Goal: Task Accomplishment & Management: Use online tool/utility

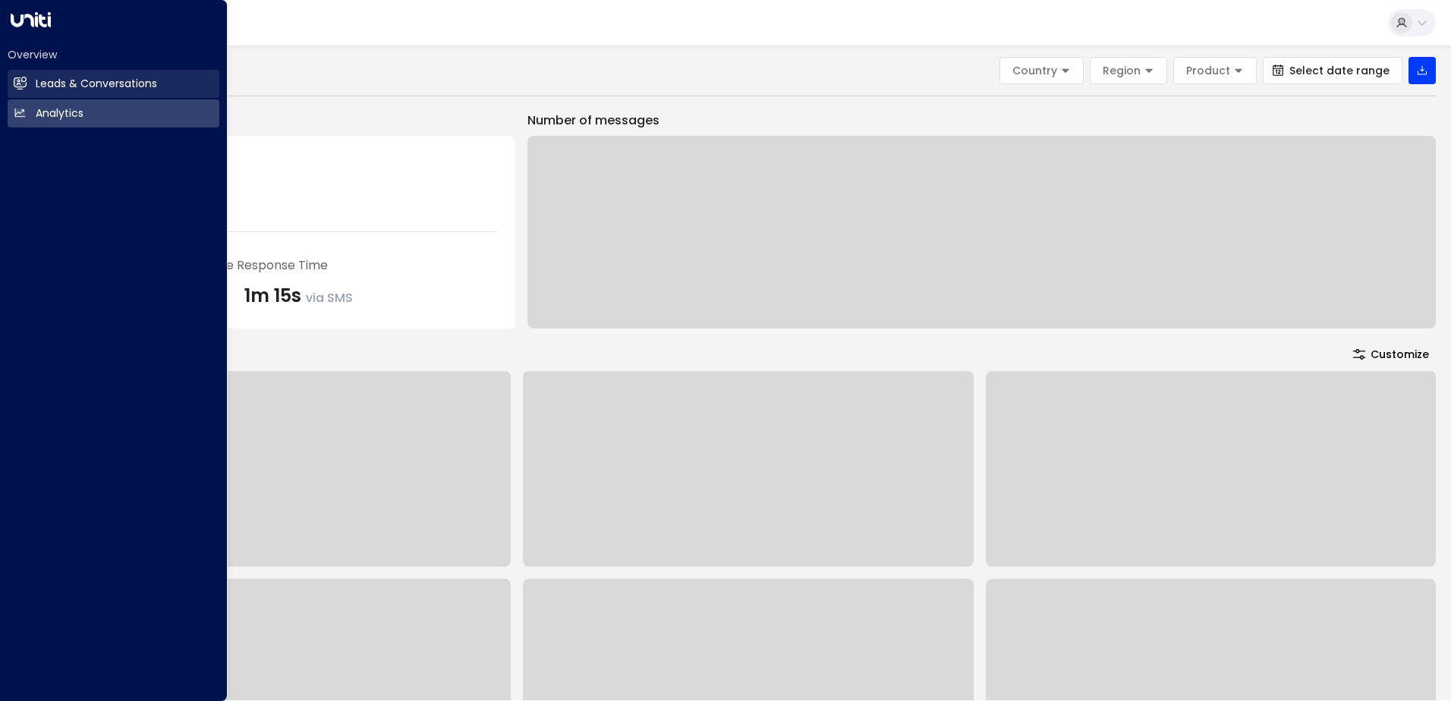
click at [105, 81] on h2 "Leads & Conversations" at bounding box center [96, 84] width 121 height 16
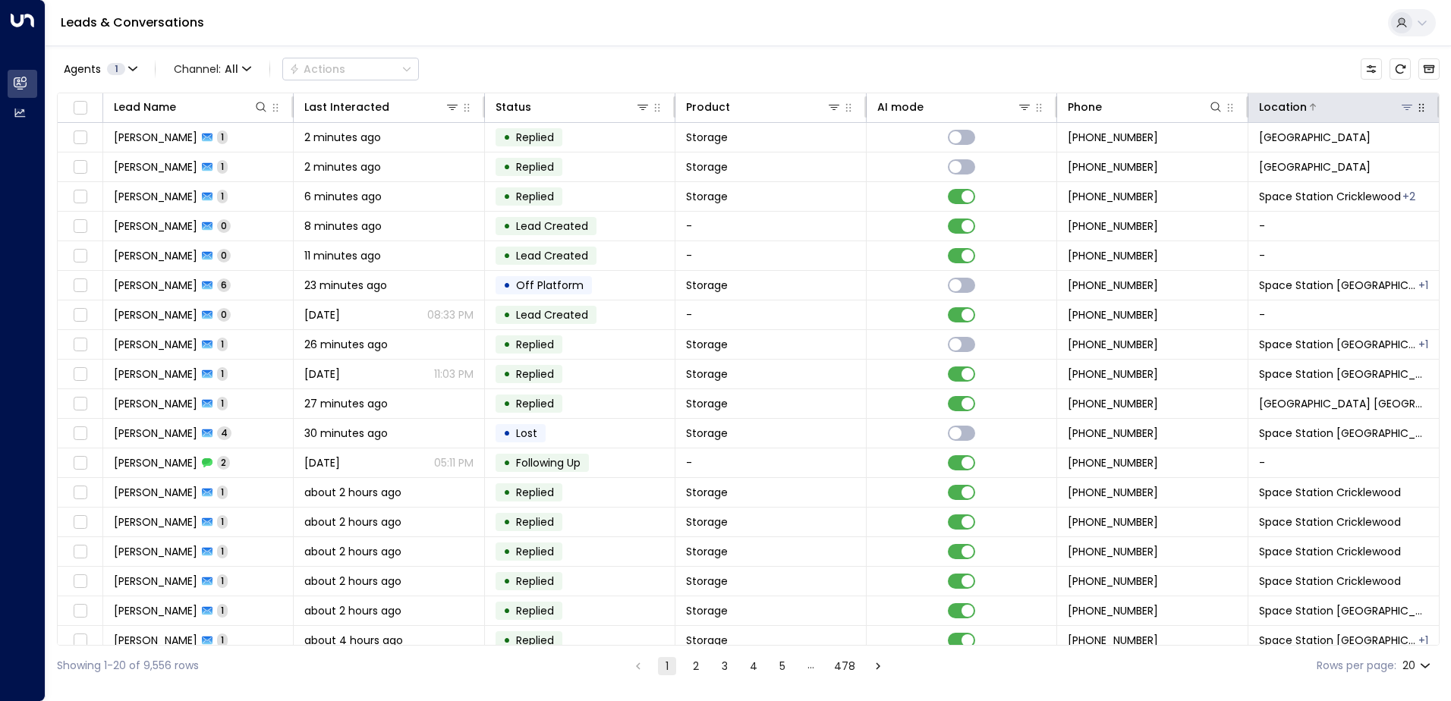
click at [1401, 105] on icon at bounding box center [1406, 107] width 11 height 5
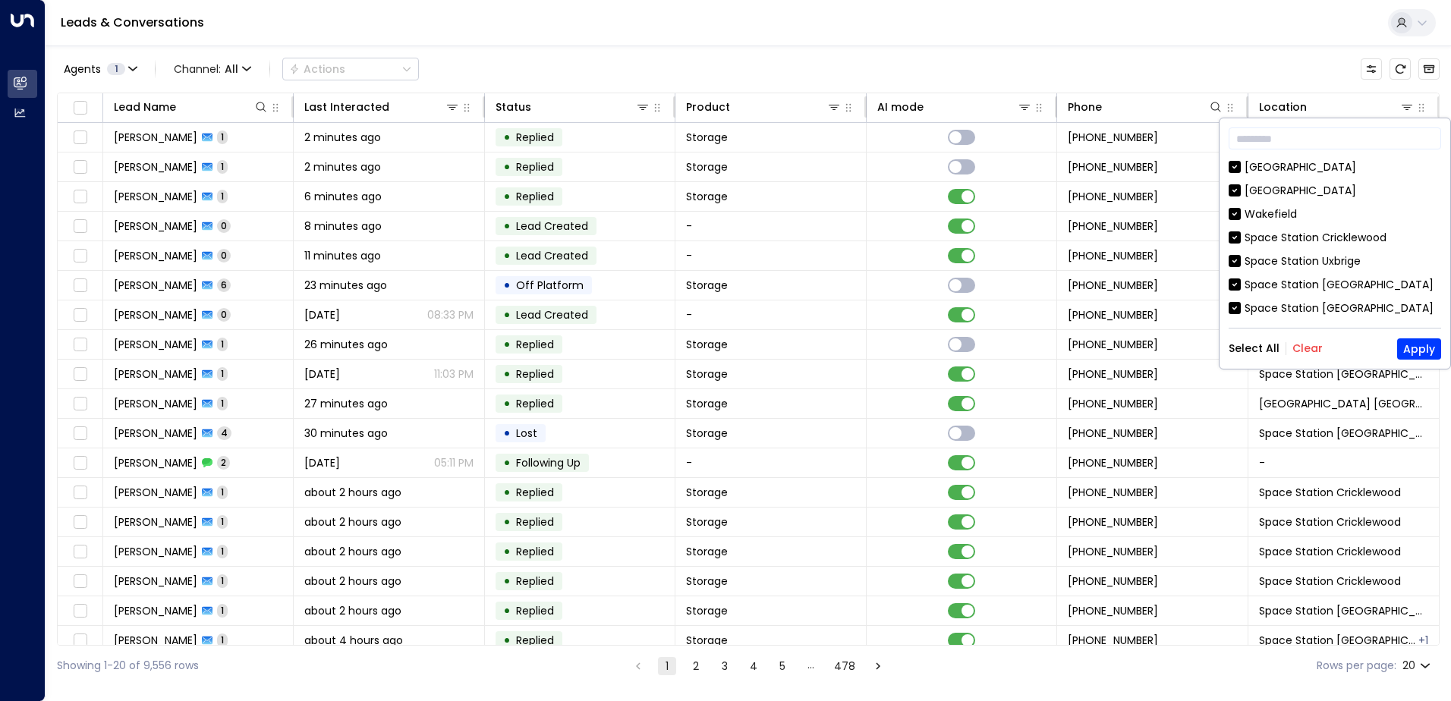
drag, startPoint x: 1308, startPoint y: 347, endPoint x: 1333, endPoint y: 306, distance: 48.0
click at [1307, 347] on button "Clear" at bounding box center [1307, 348] width 30 height 12
drag, startPoint x: 1435, startPoint y: 182, endPoint x: 1436, endPoint y: 217, distance: 34.9
click at [1436, 217] on div "[GEOGRAPHIC_DATA] [GEOGRAPHIC_DATA] [GEOGRAPHIC_DATA] [GEOGRAPHIC_DATA] [GEOGRA…" at bounding box center [1334, 238] width 212 height 159
drag, startPoint x: 1436, startPoint y: 217, endPoint x: 1435, endPoint y: 251, distance: 34.2
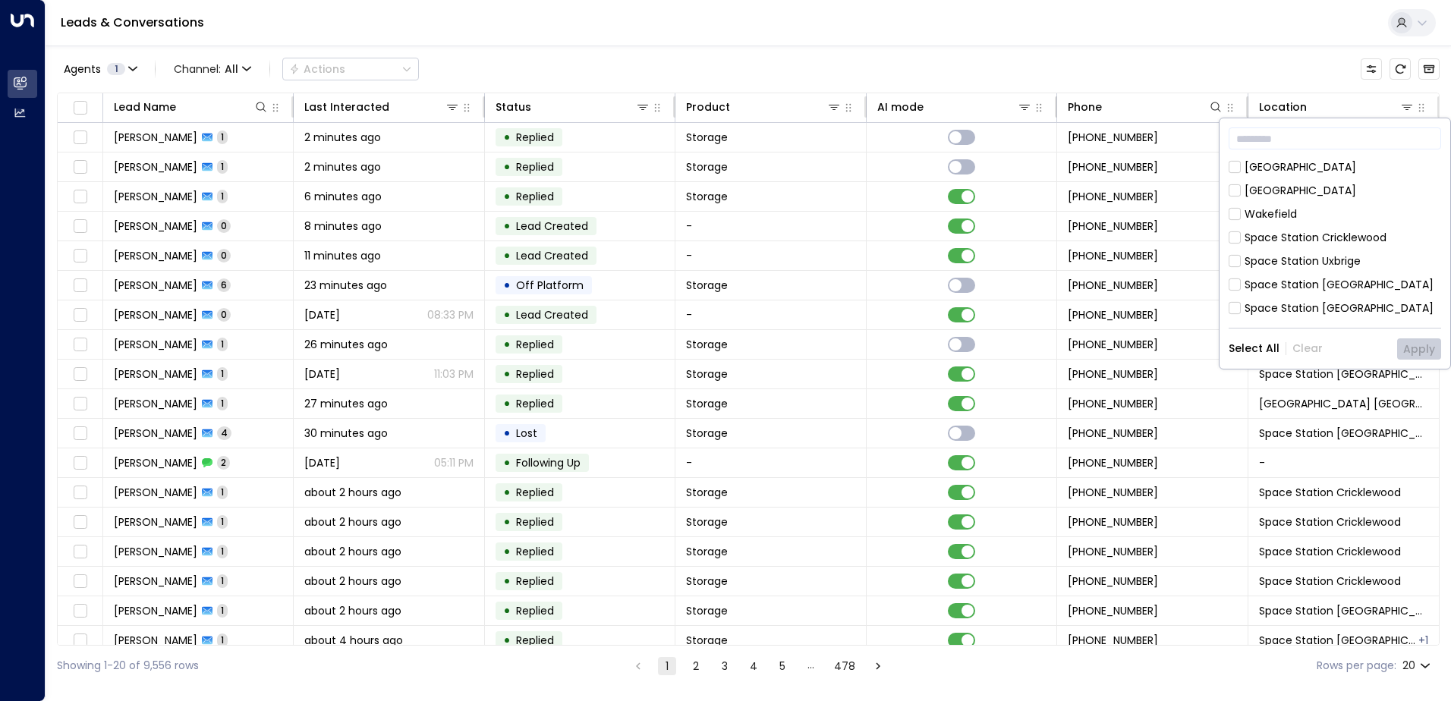
click at [1435, 253] on div "Space Station Uxbrige" at bounding box center [1334, 261] width 212 height 16
click at [1242, 260] on div "Space Station Uxbrige" at bounding box center [1334, 261] width 212 height 16
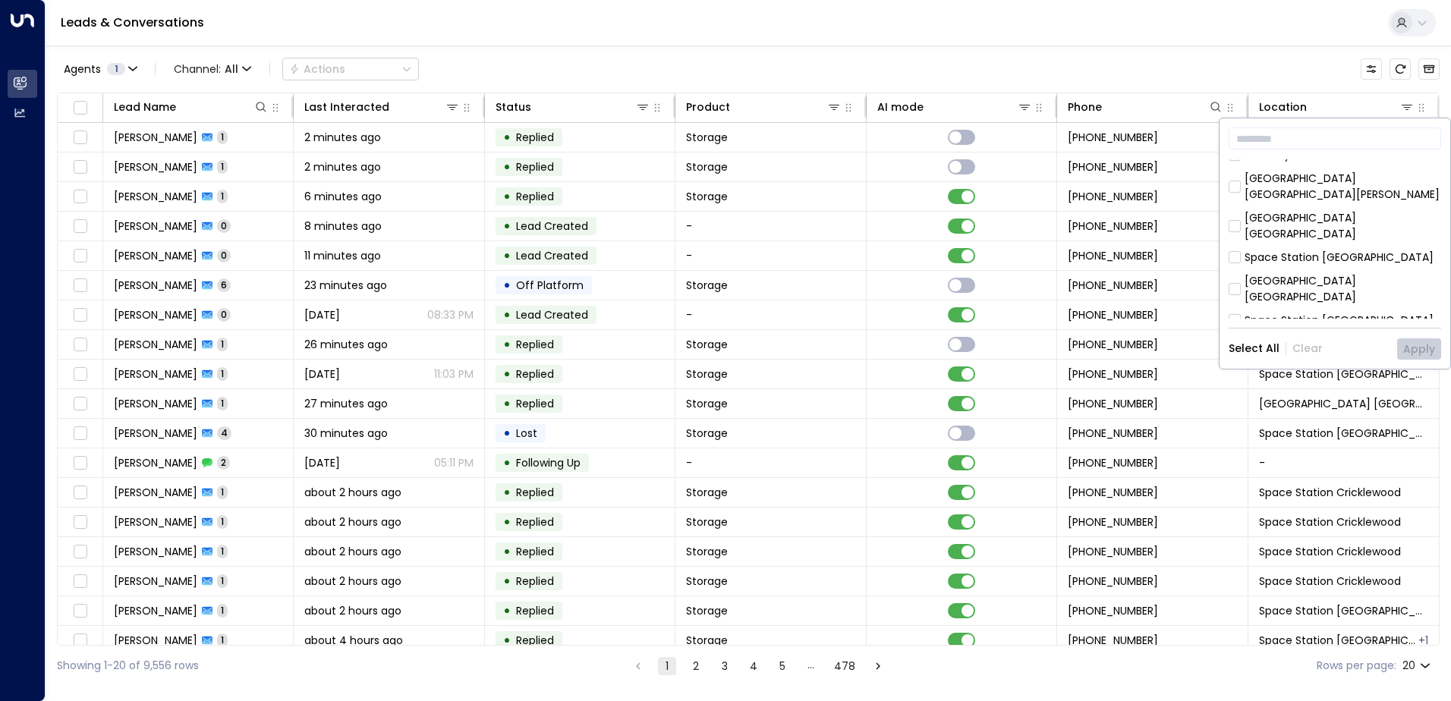
click at [1357, 273] on div "[GEOGRAPHIC_DATA] [GEOGRAPHIC_DATA]" at bounding box center [1342, 289] width 196 height 32
click at [1431, 342] on button "Apply" at bounding box center [1419, 348] width 44 height 21
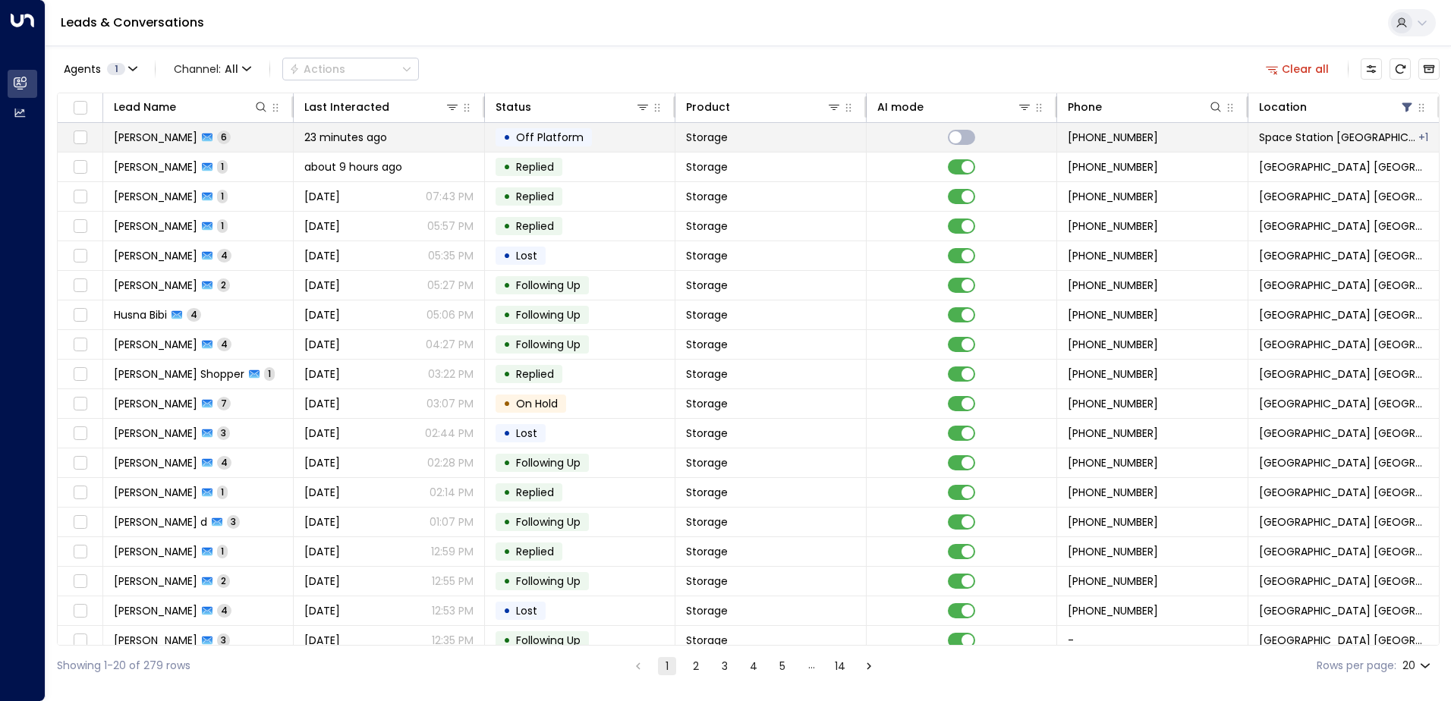
click at [422, 146] on td "23 minutes ago" at bounding box center [389, 137] width 190 height 29
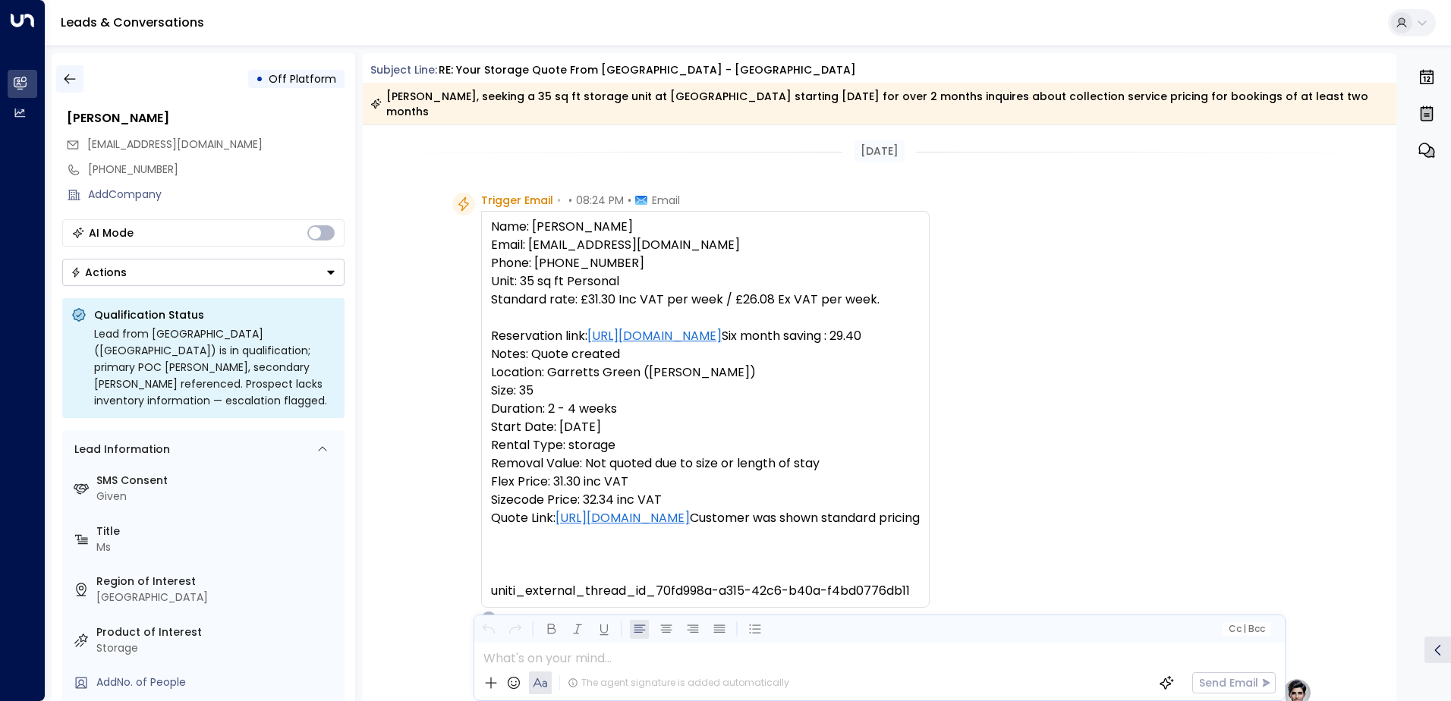
click at [73, 77] on icon "button" at bounding box center [69, 78] width 15 height 15
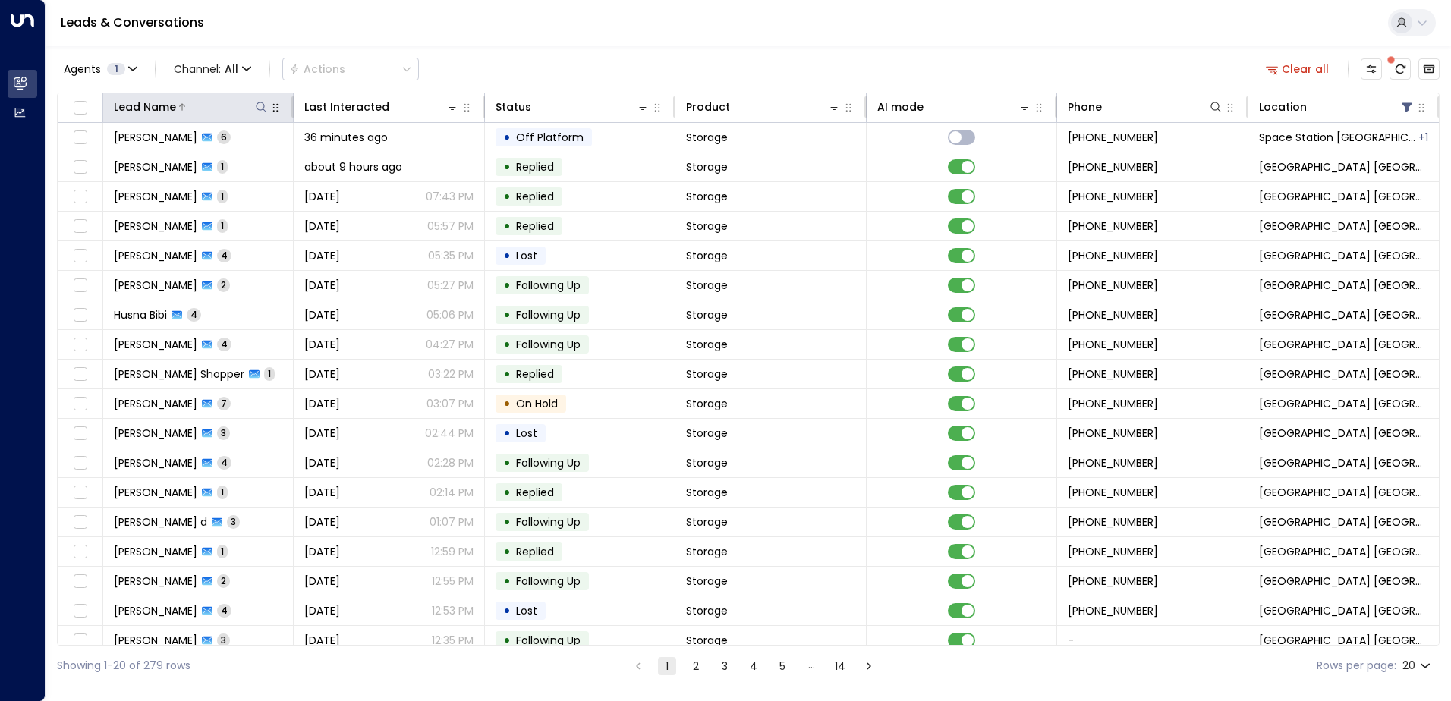
click at [258, 108] on icon at bounding box center [261, 107] width 12 height 12
type input "******"
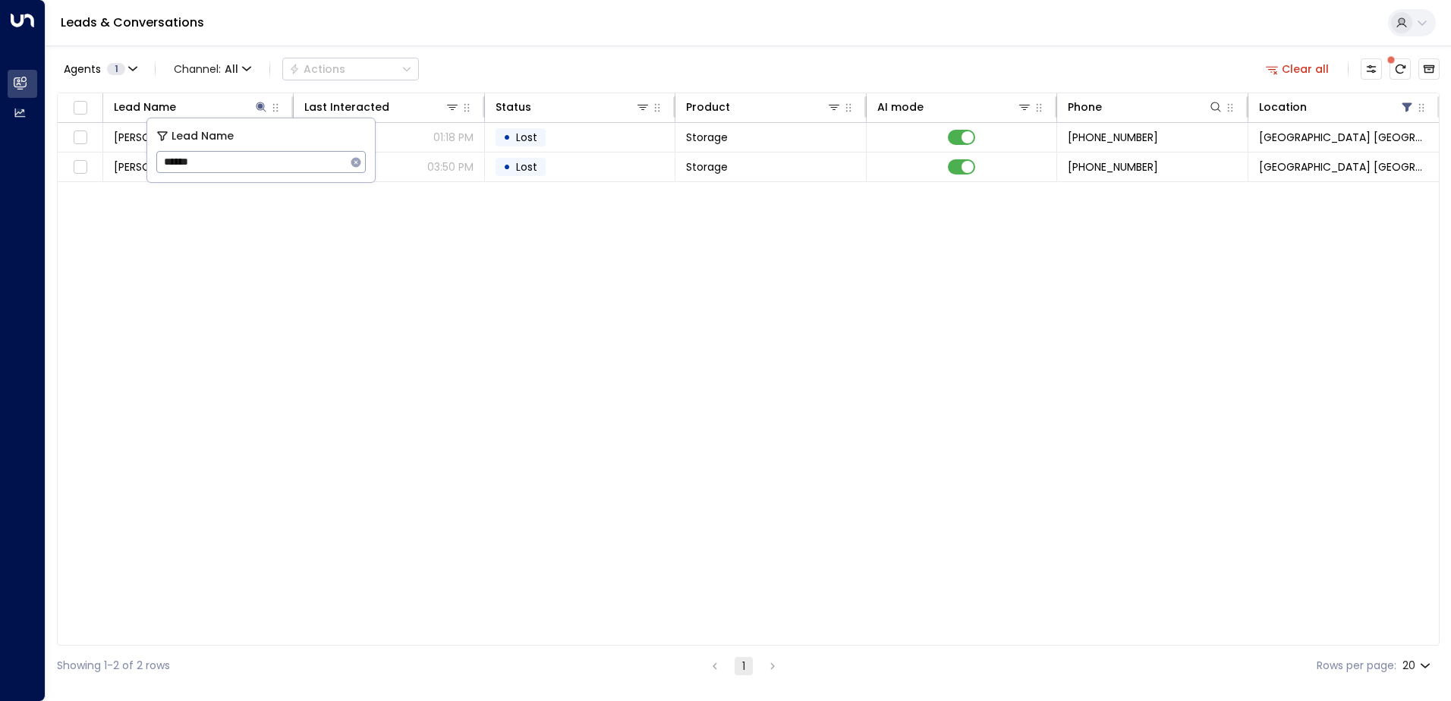
click at [301, 303] on div "Lead Name Last Interacted Status Product AI mode Phone Location [PERSON_NAME] H…" at bounding box center [748, 369] width 1382 height 553
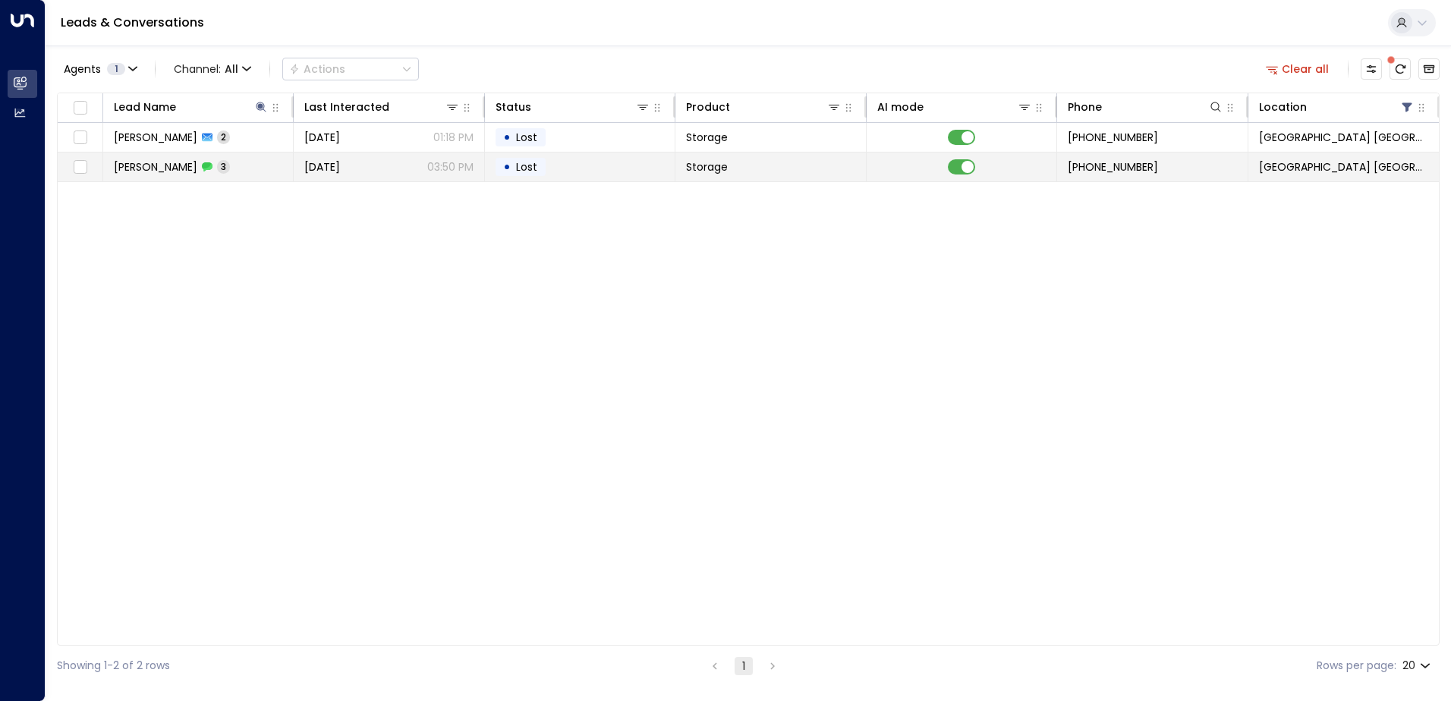
click at [155, 169] on span "[PERSON_NAME]" at bounding box center [155, 166] width 83 height 15
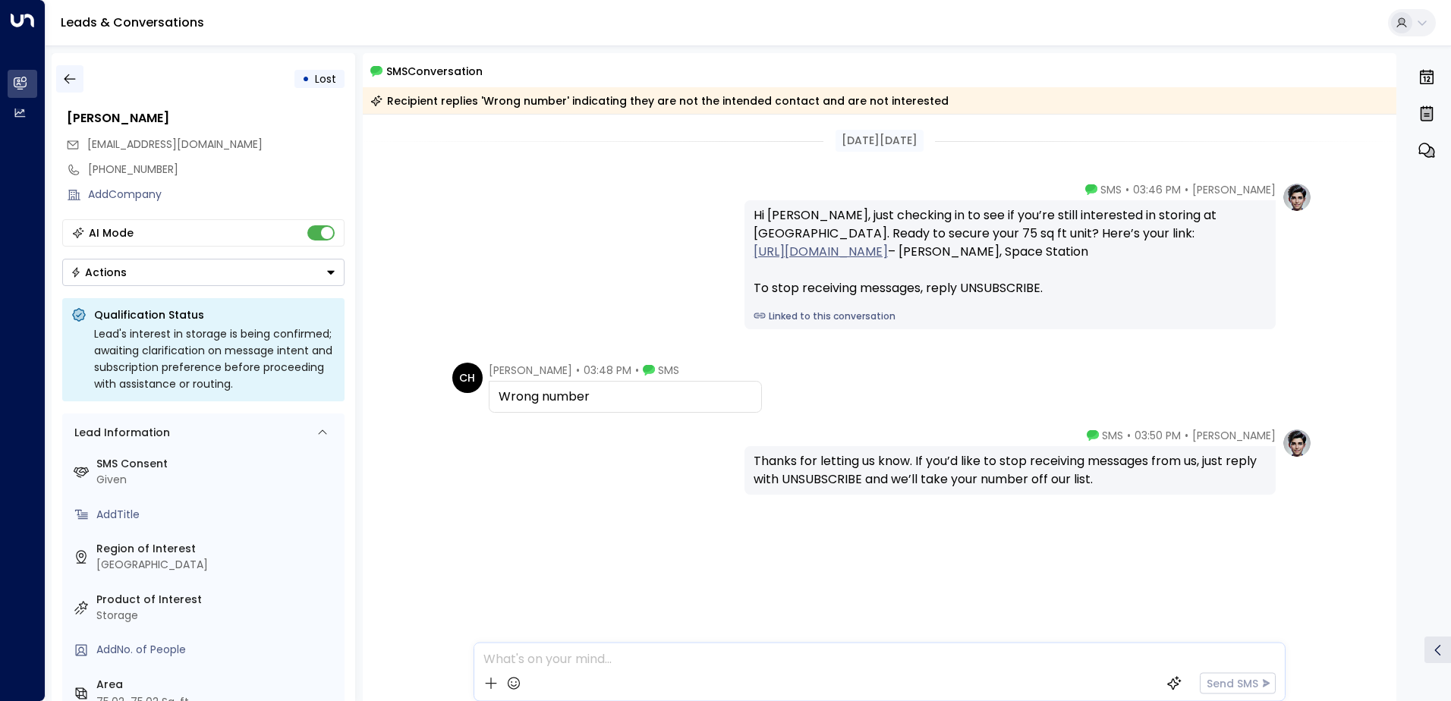
click at [70, 75] on icon "button" at bounding box center [69, 78] width 15 height 15
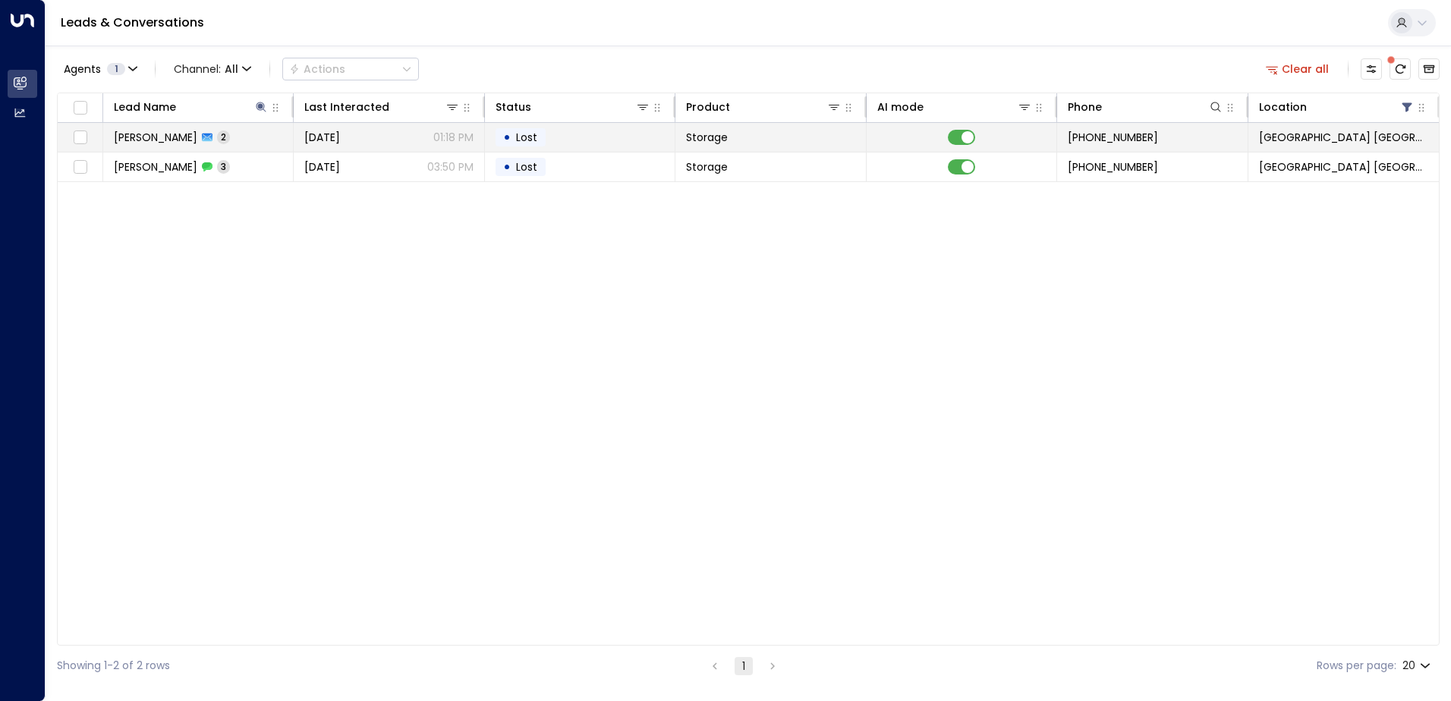
click at [194, 139] on span "[PERSON_NAME]" at bounding box center [155, 137] width 83 height 15
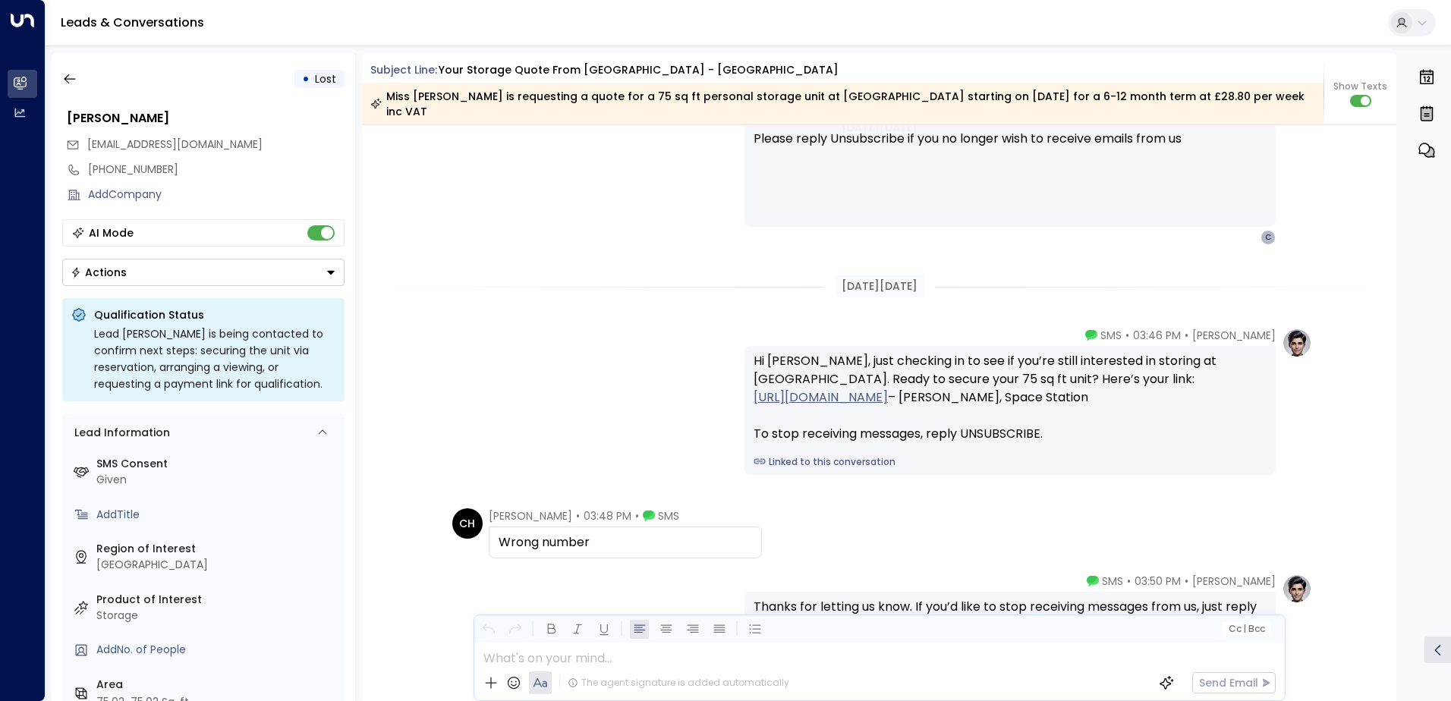
scroll to position [1598, 0]
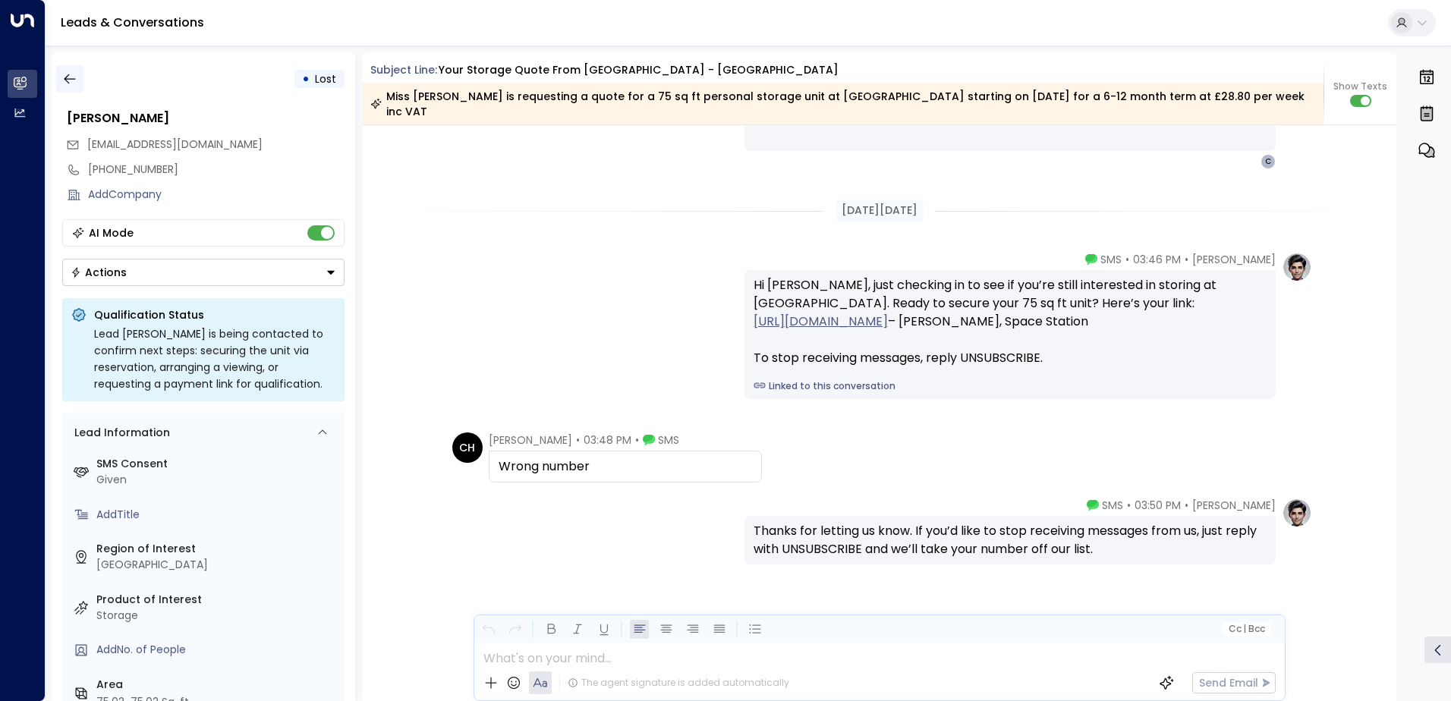
click at [64, 75] on icon "button" at bounding box center [69, 78] width 15 height 15
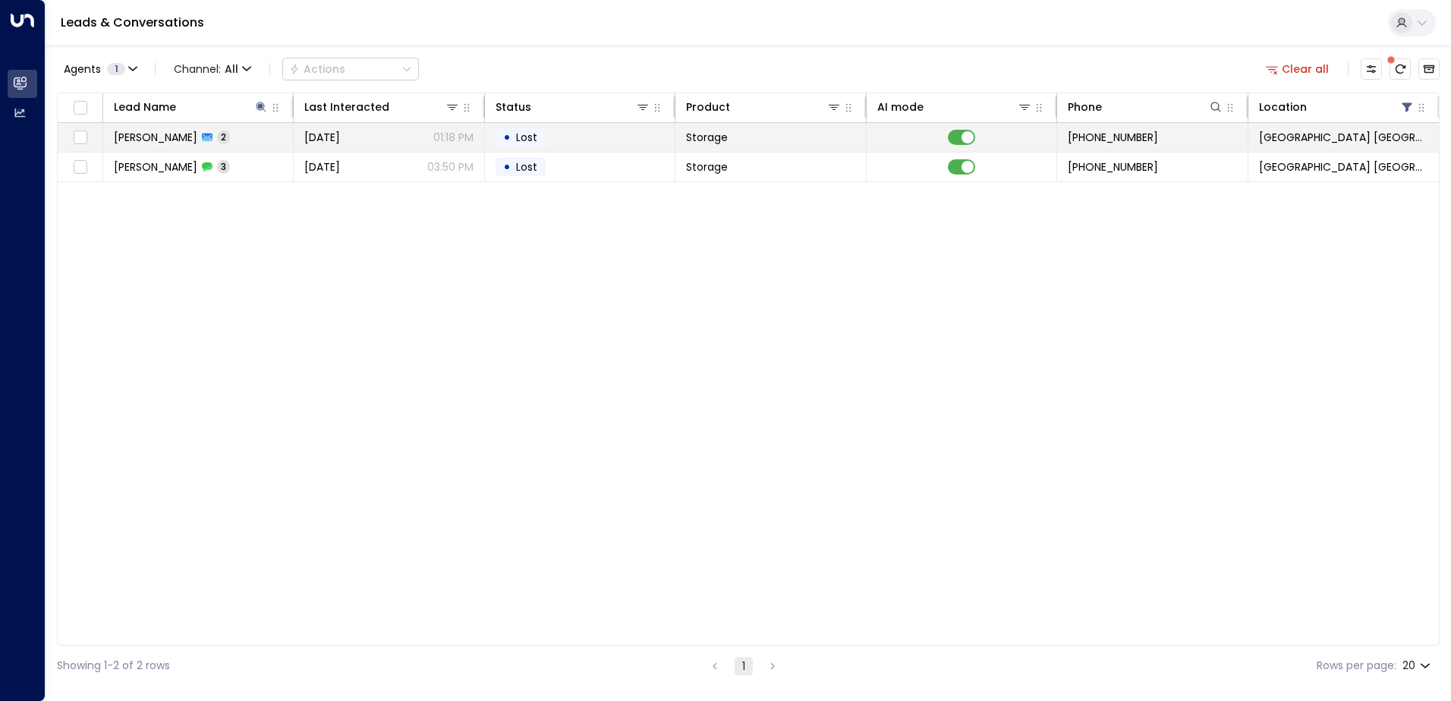
click at [185, 134] on span "[PERSON_NAME]" at bounding box center [155, 137] width 83 height 15
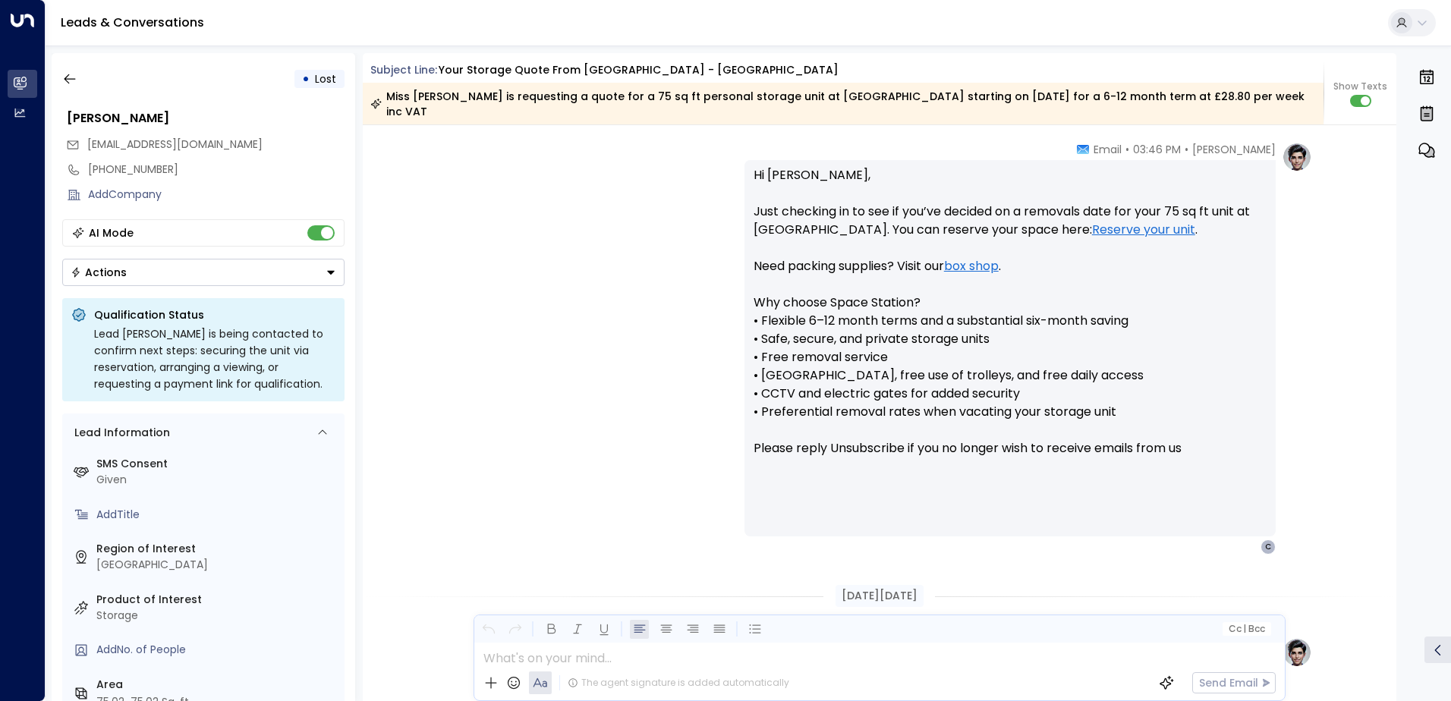
scroll to position [1186, 0]
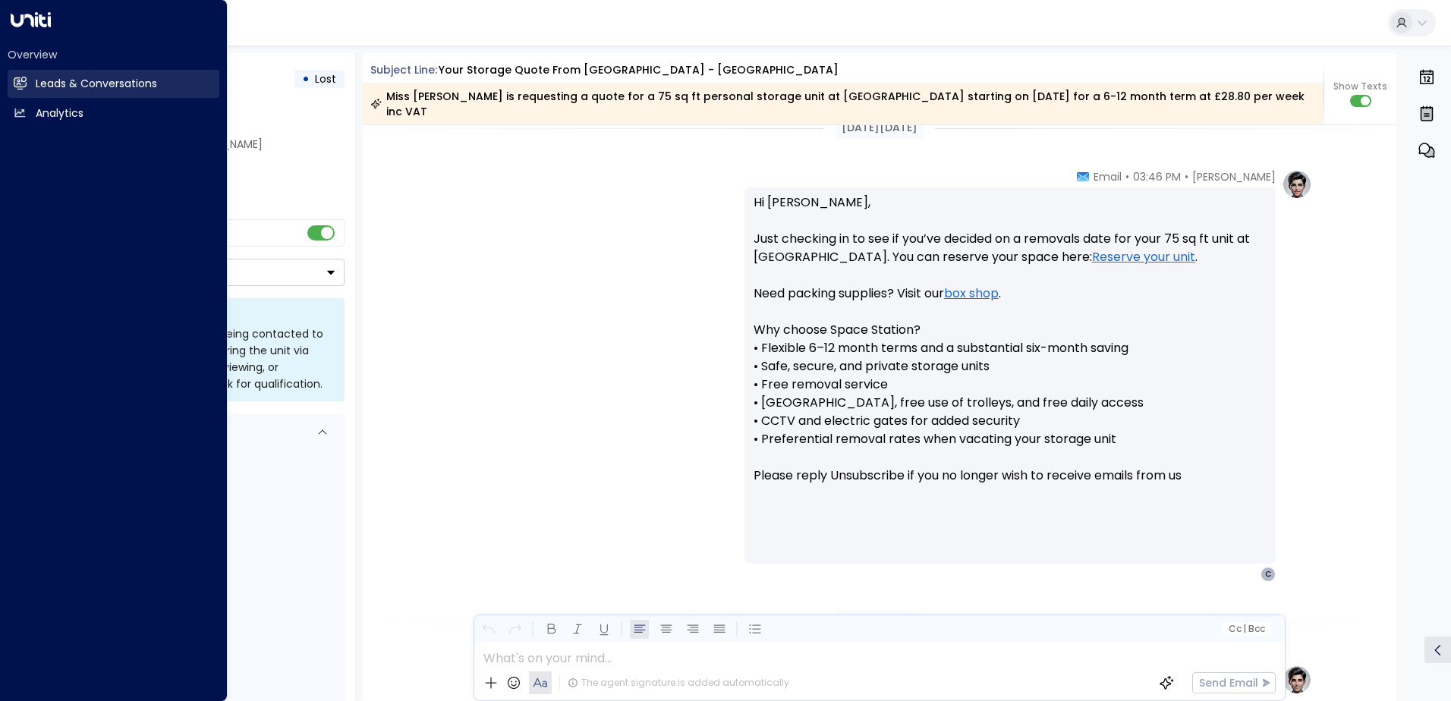
click at [44, 83] on h2 "Leads & Conversations" at bounding box center [96, 84] width 121 height 16
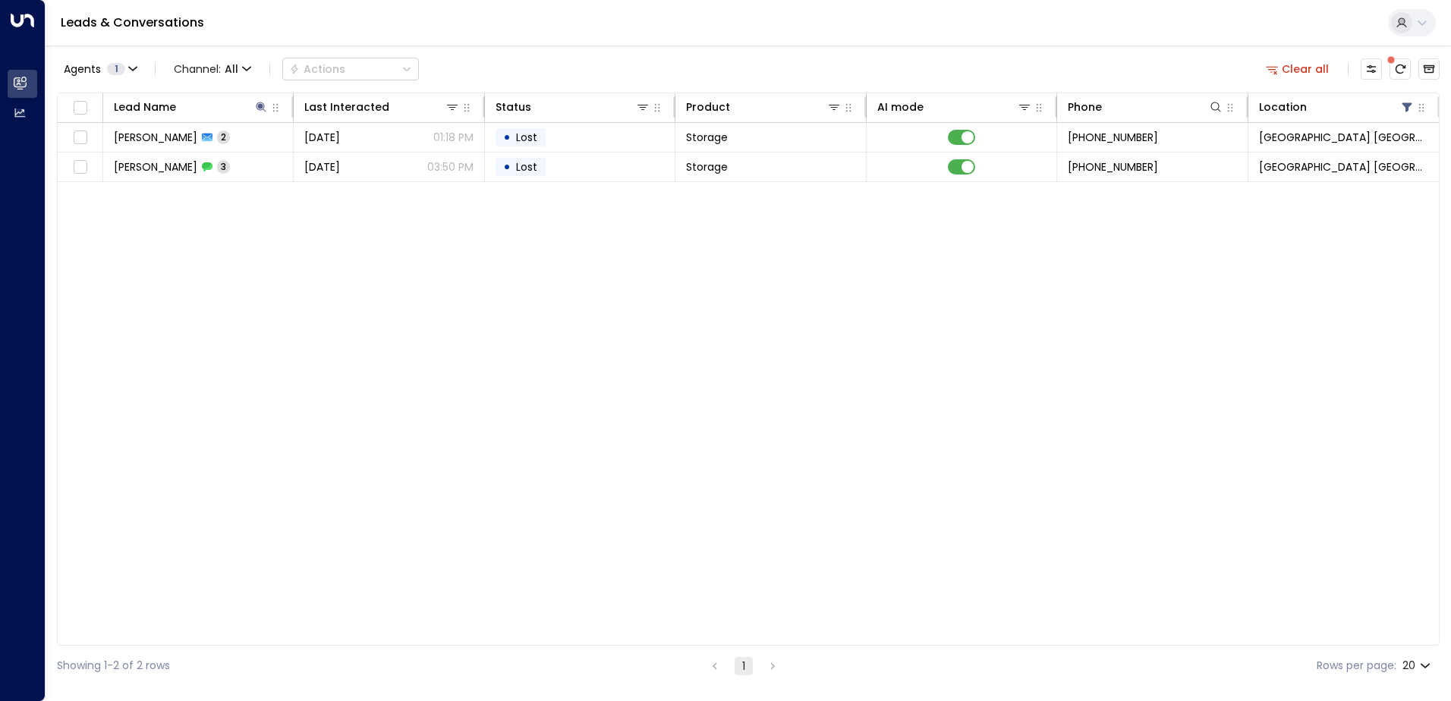
click at [1312, 73] on button "Clear all" at bounding box center [1297, 68] width 76 height 21
